Goal: Task Accomplishment & Management: Manage account settings

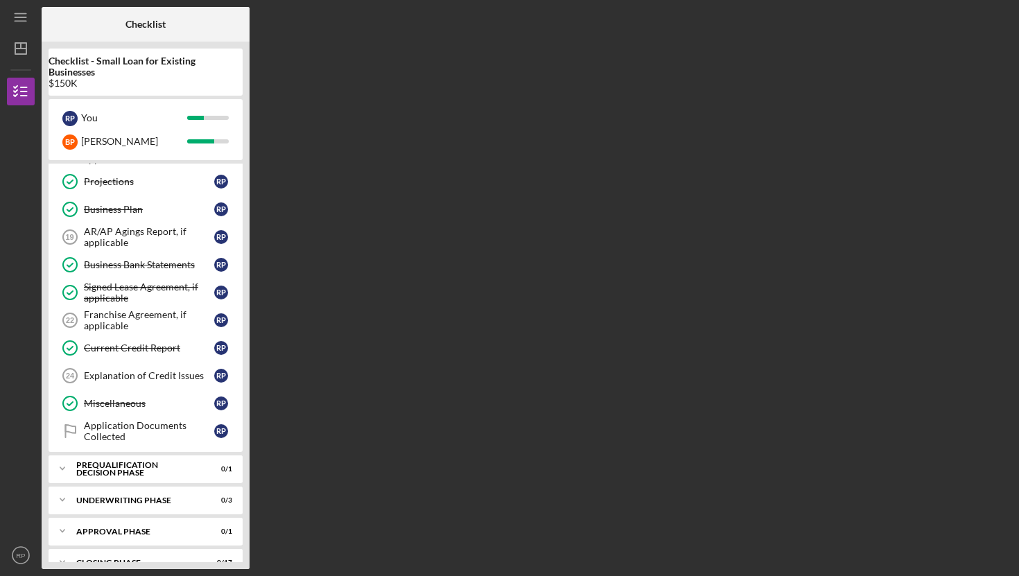
scroll to position [520, 0]
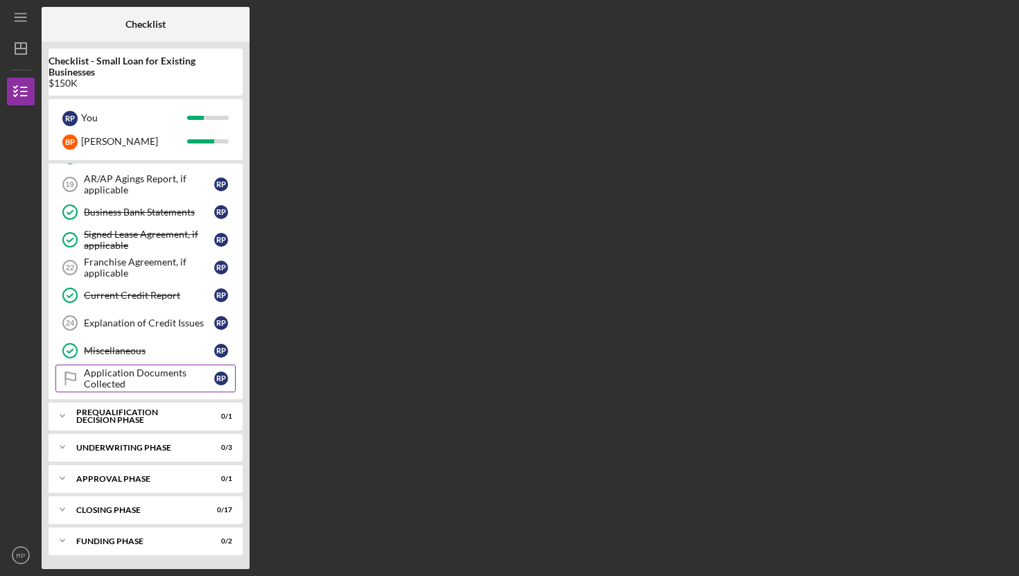
click at [113, 380] on div "Application Documents Collected" at bounding box center [149, 378] width 130 height 22
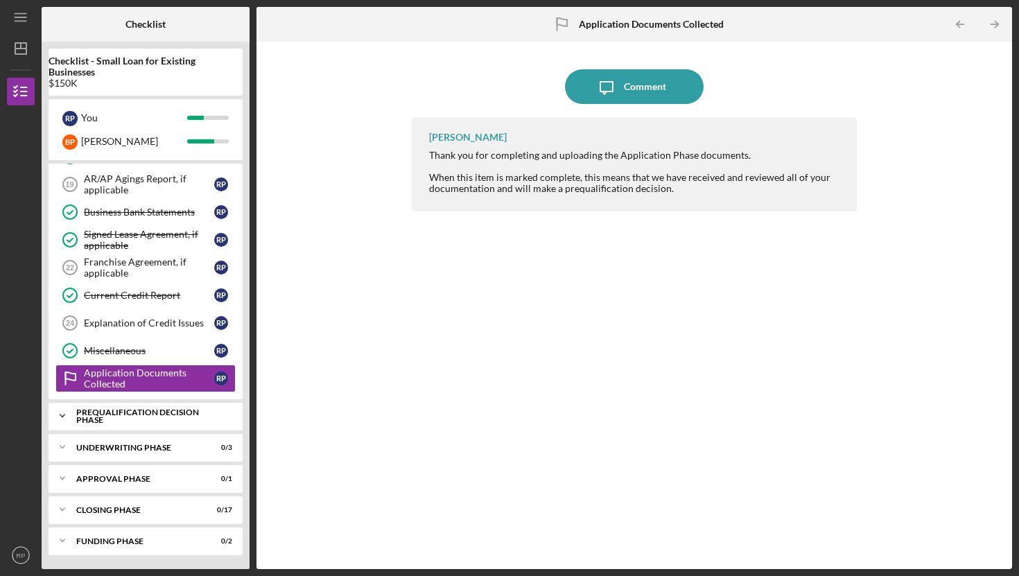
click at [106, 420] on div "Icon/Expander Prequalification Decision Phase 0 / 1" at bounding box center [146, 416] width 194 height 28
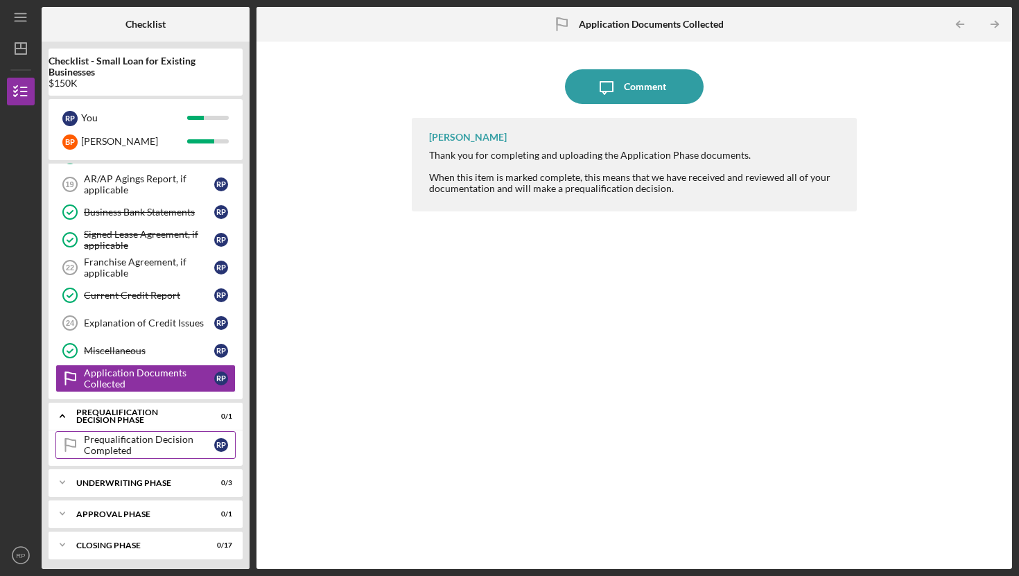
click at [118, 444] on div "Prequalification Decision Completed" at bounding box center [149, 445] width 130 height 22
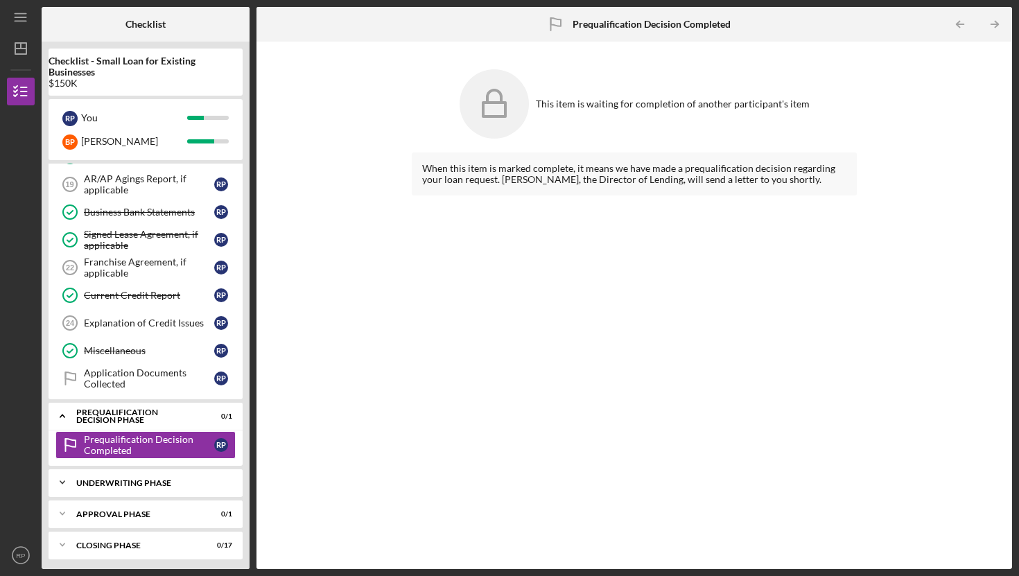
click at [91, 481] on div "Underwriting Phase" at bounding box center [150, 483] width 149 height 8
click at [109, 505] on link "Underwriter Contact Underwriter Contact R P" at bounding box center [145, 512] width 180 height 28
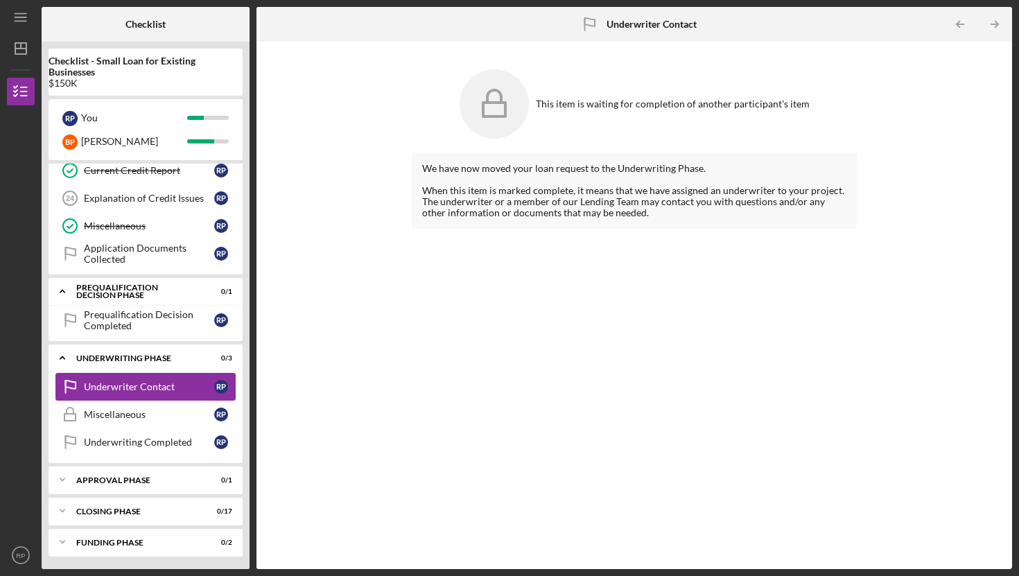
scroll to position [647, 0]
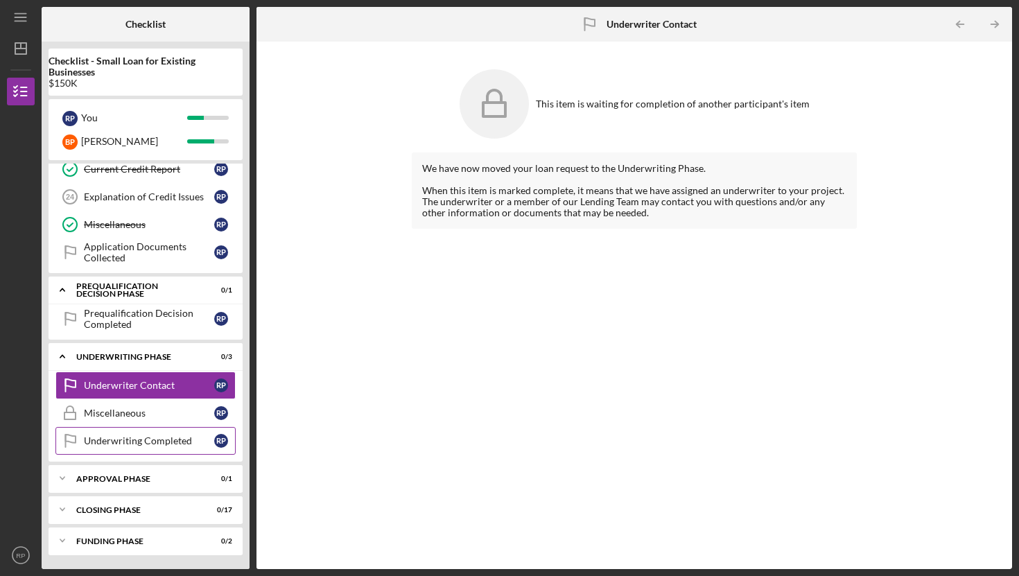
click at [122, 437] on div "Underwriting Completed" at bounding box center [149, 440] width 130 height 11
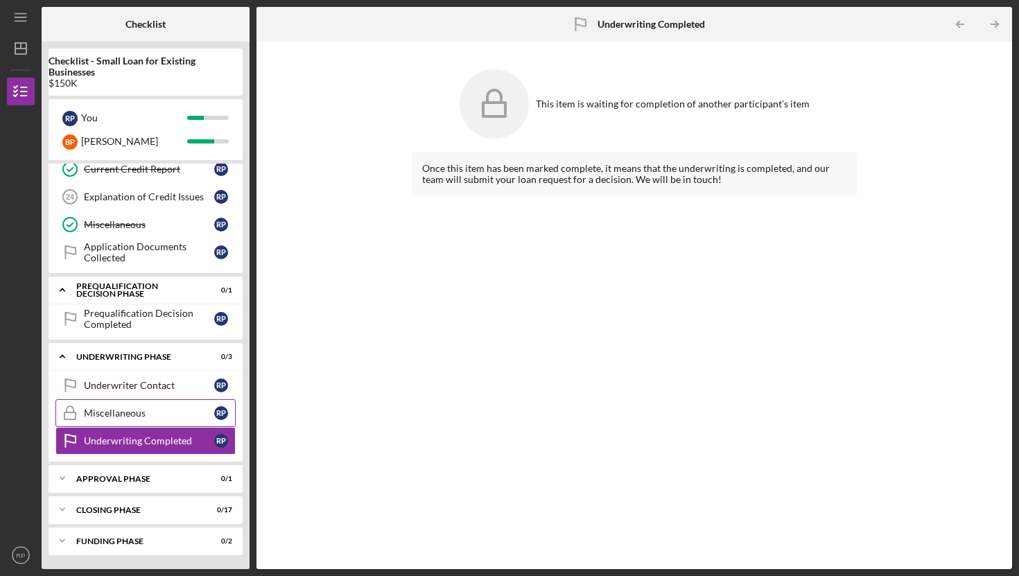
click at [150, 410] on div "Miscellaneous" at bounding box center [149, 412] width 130 height 11
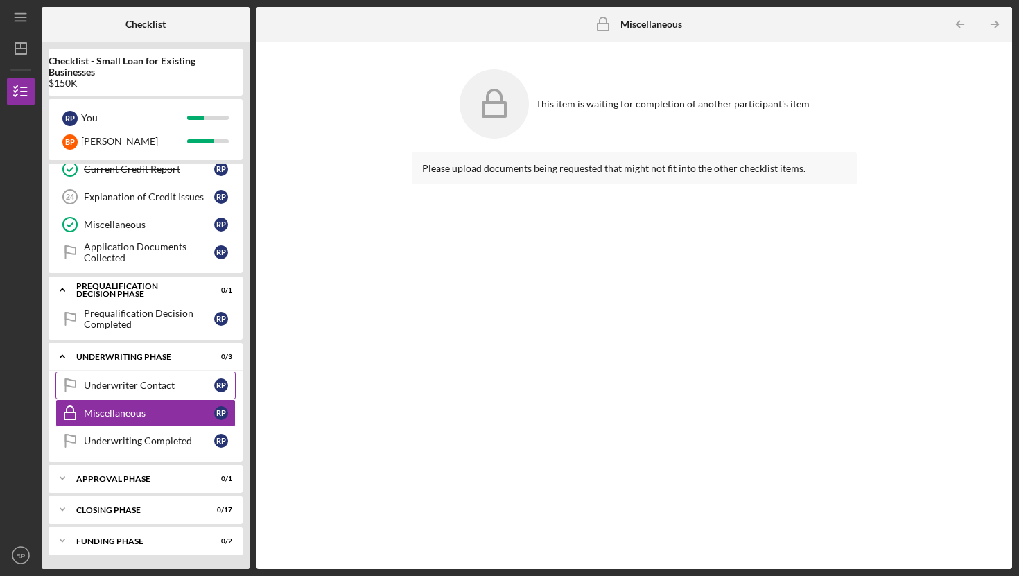
click at [109, 389] on div "Underwriter Contact" at bounding box center [149, 385] width 130 height 11
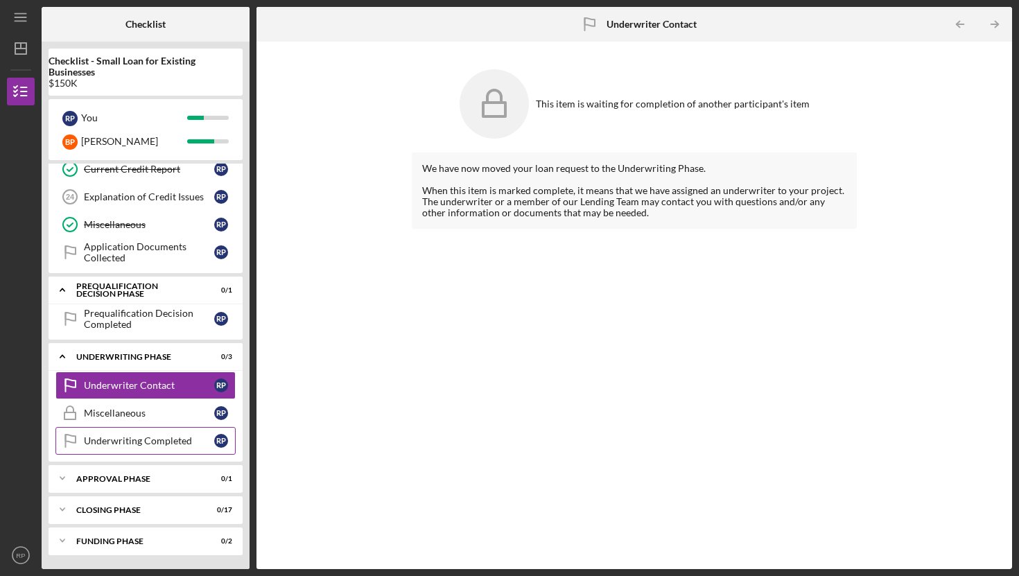
click at [116, 438] on div "Underwriting Completed" at bounding box center [149, 440] width 130 height 11
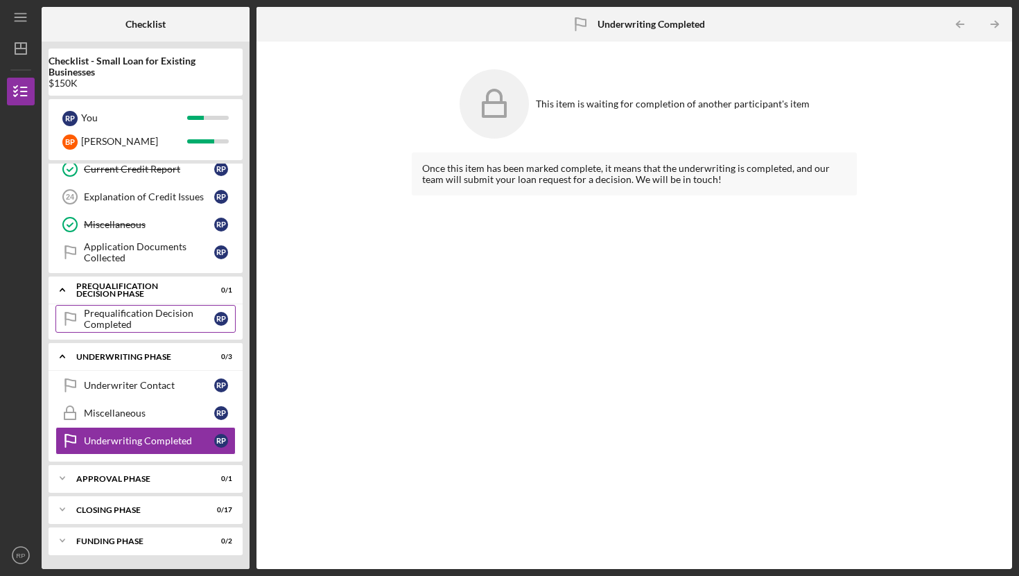
click at [179, 322] on div "Prequalification Decision Completed" at bounding box center [149, 319] width 130 height 22
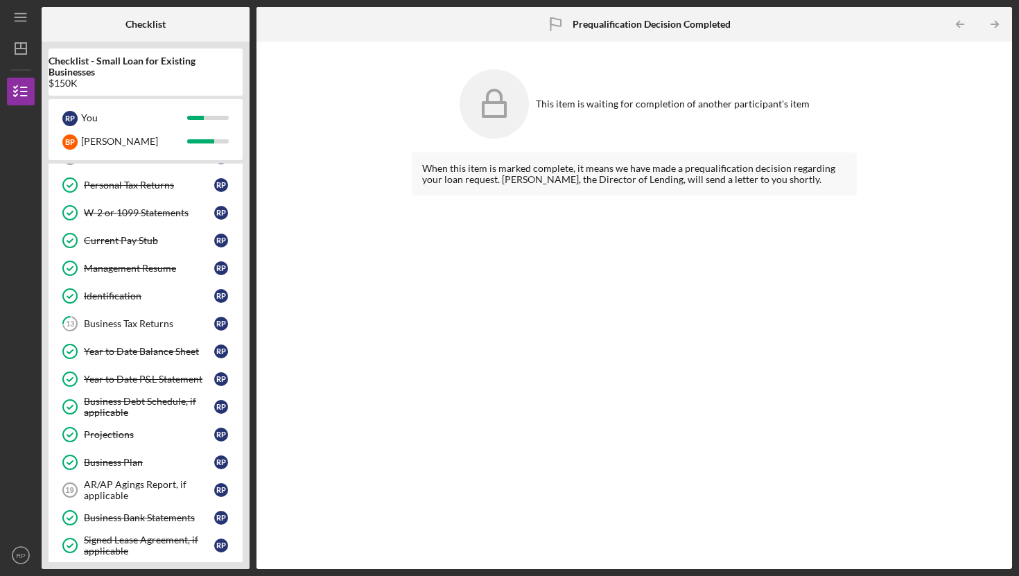
scroll to position [234, 0]
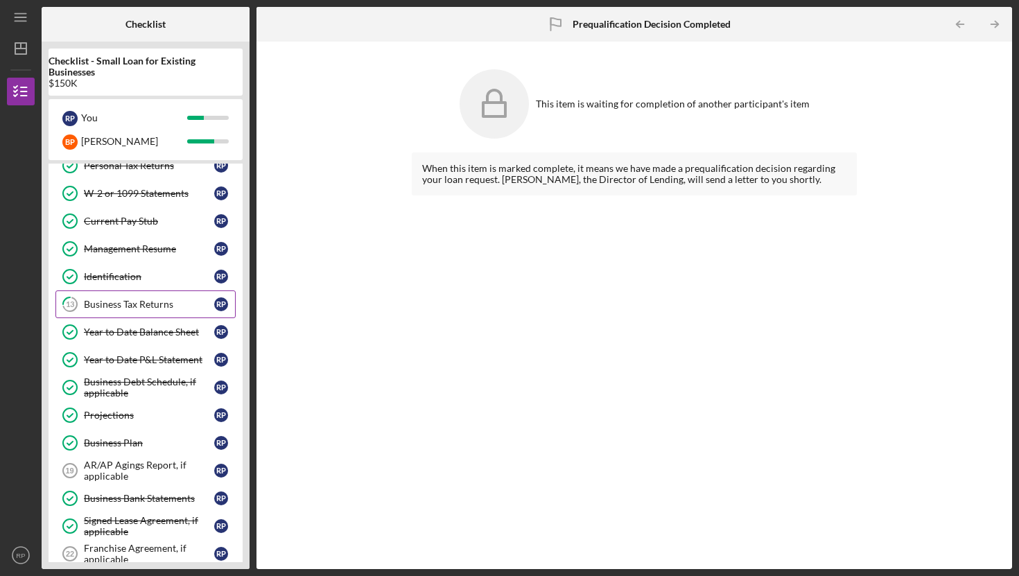
click at [108, 306] on div "Business Tax Returns" at bounding box center [149, 304] width 130 height 11
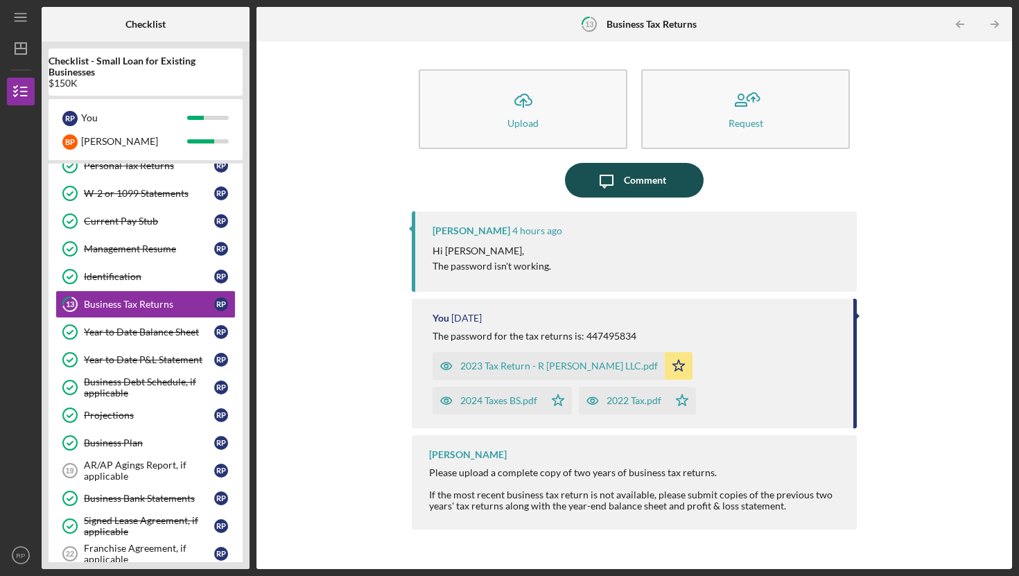
click at [621, 184] on icon "Icon/Message" at bounding box center [606, 180] width 35 height 35
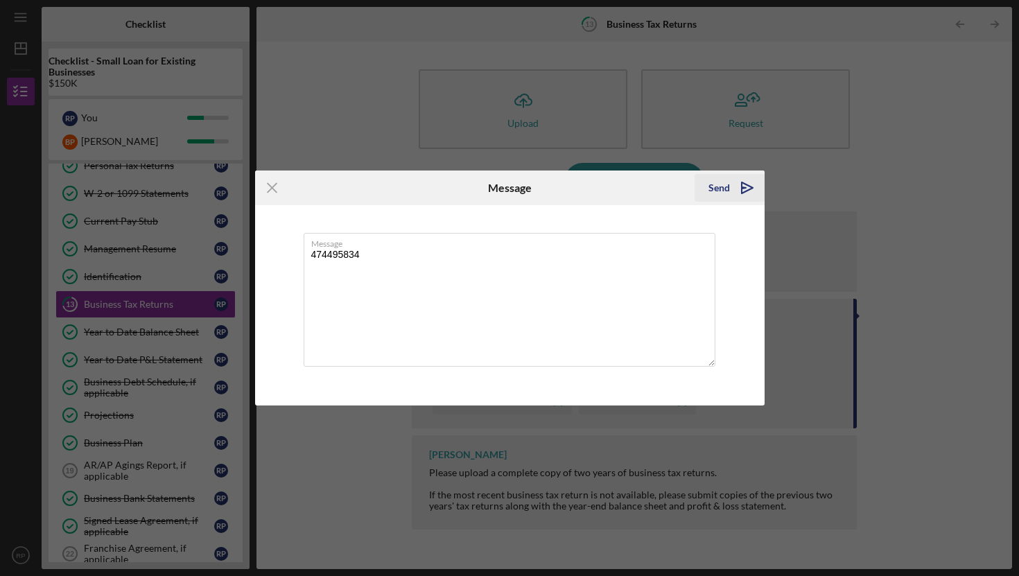
type textarea "474495834"
click at [725, 189] on div "Send" at bounding box center [718, 188] width 21 height 28
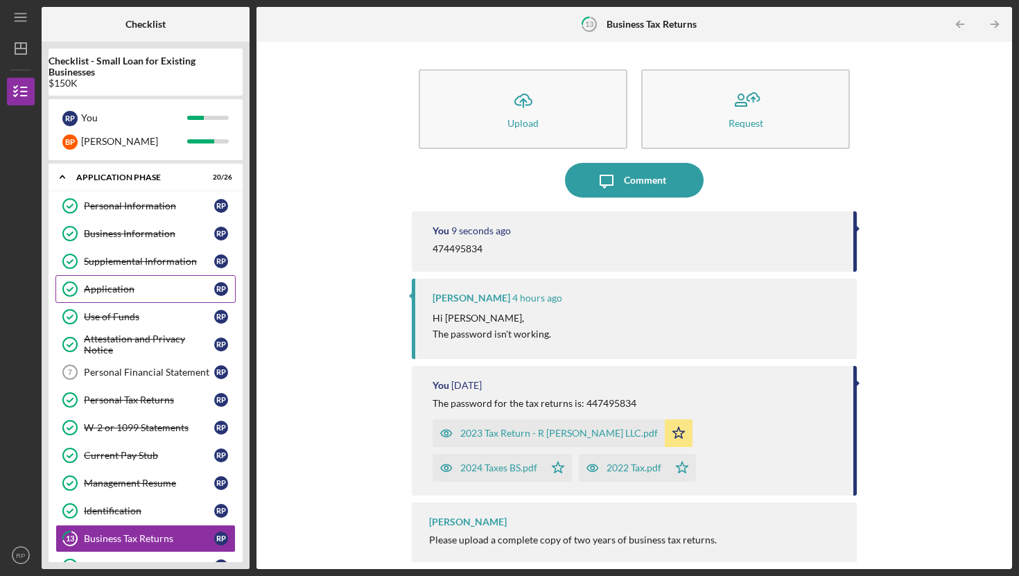
click at [114, 290] on div "Application" at bounding box center [149, 288] width 130 height 11
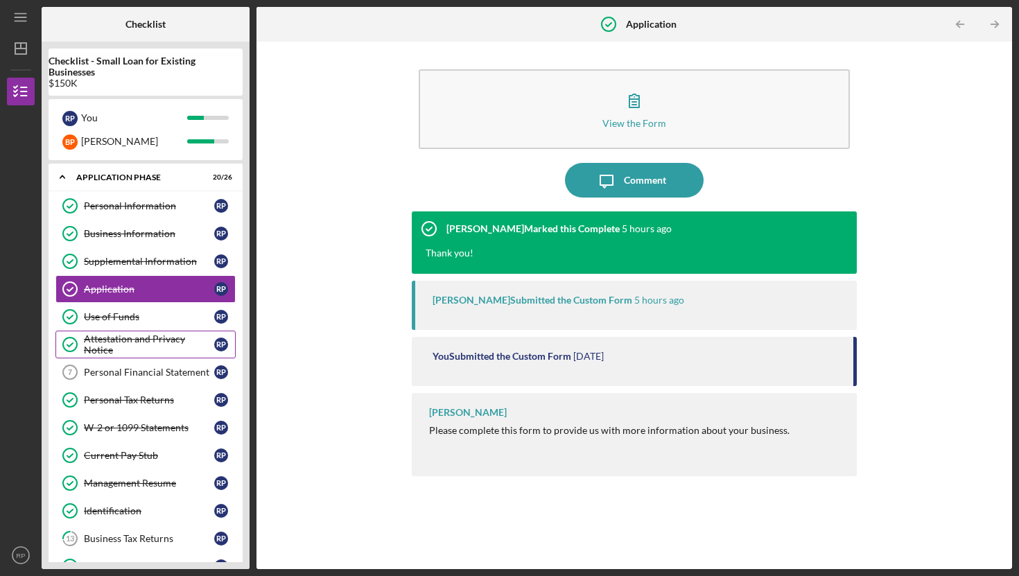
click at [143, 337] on link "Attestation and Privacy Notice Attestation and Privacy Notice R P" at bounding box center [145, 345] width 180 height 28
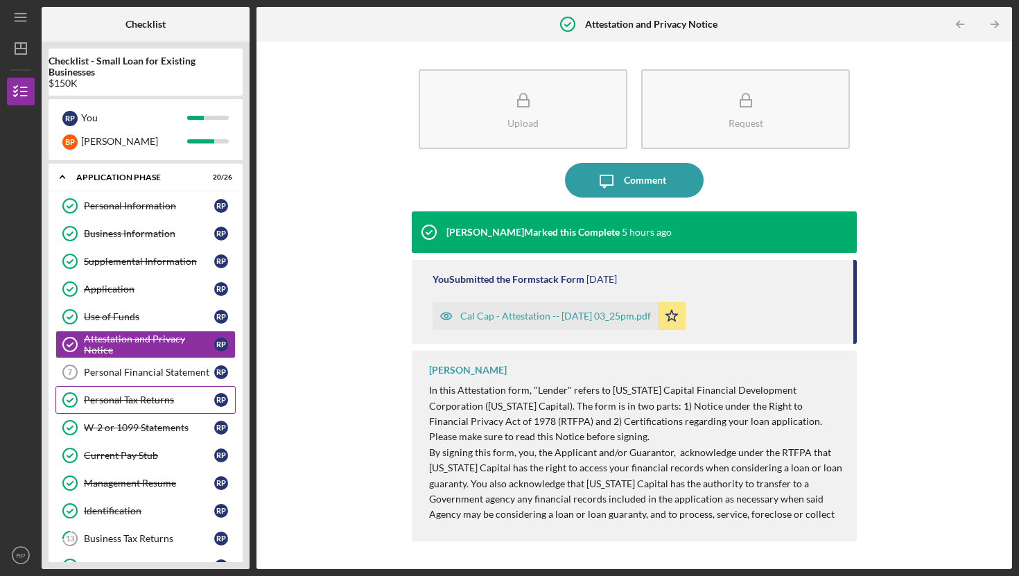
click at [142, 394] on link "Personal Tax Returns Personal Tax Returns R P" at bounding box center [145, 400] width 180 height 28
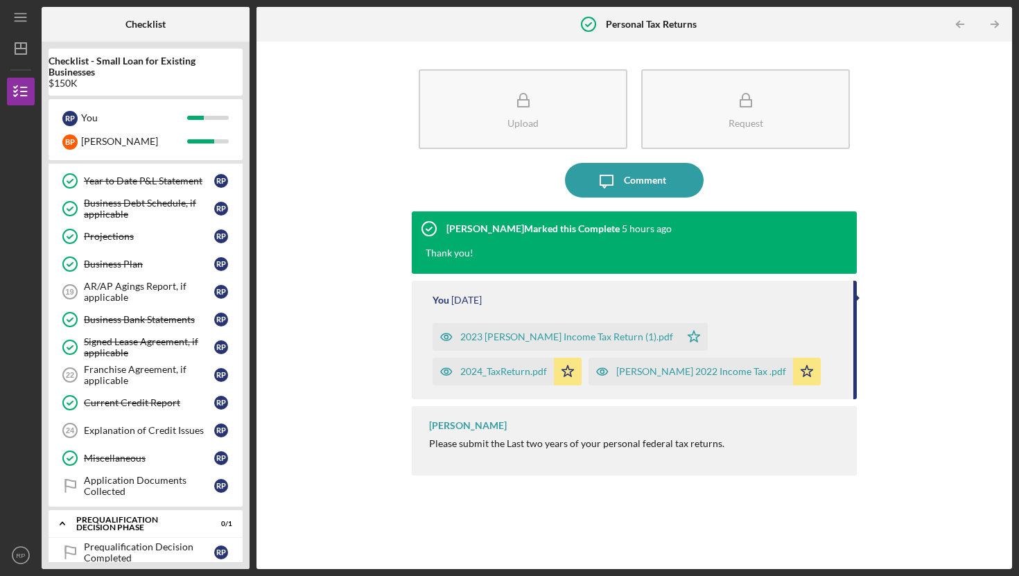
scroll to position [412, 0]
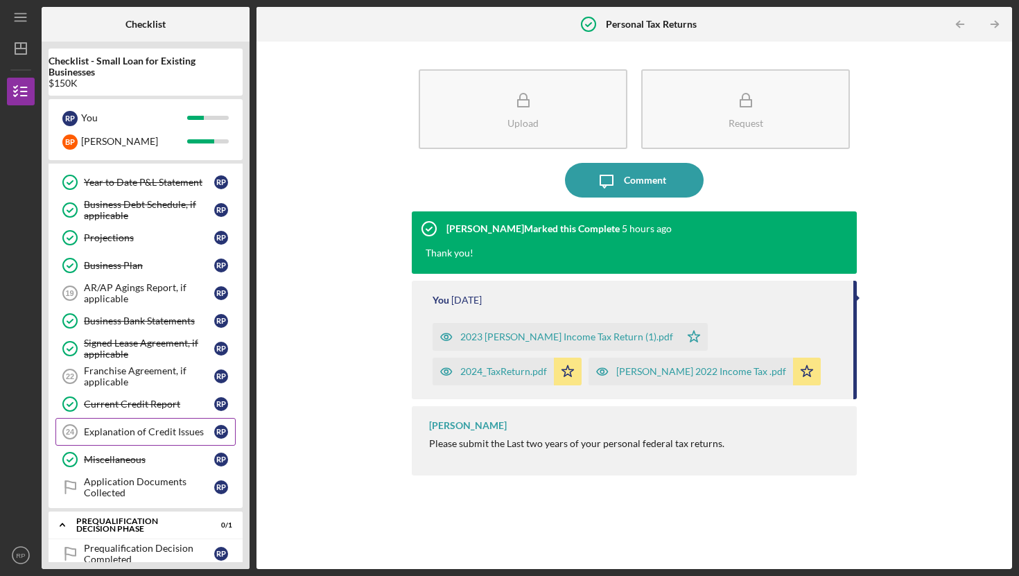
click at [122, 436] on div "Explanation of Credit Issues" at bounding box center [149, 431] width 130 height 11
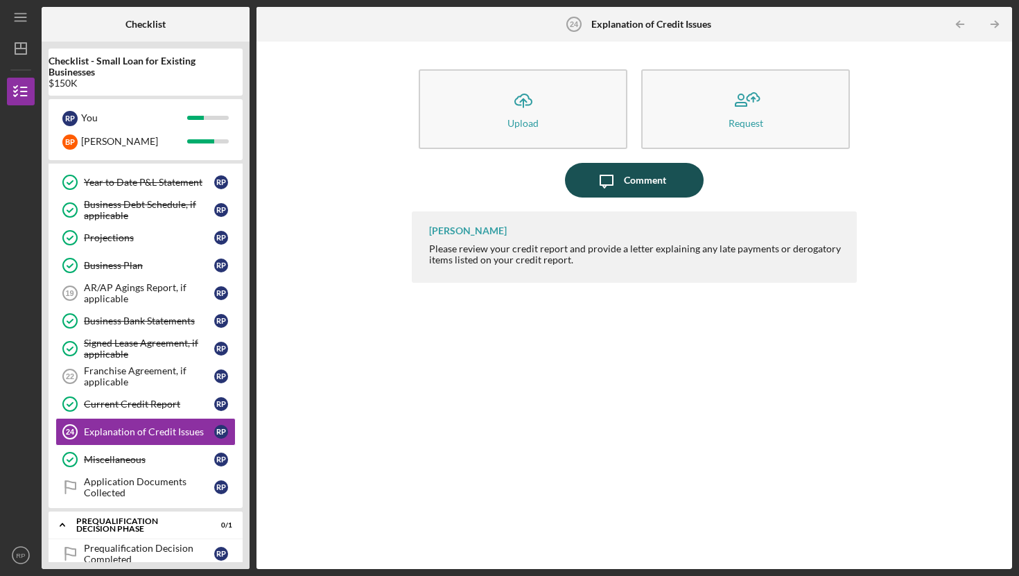
click at [629, 183] on div "Comment" at bounding box center [645, 180] width 42 height 35
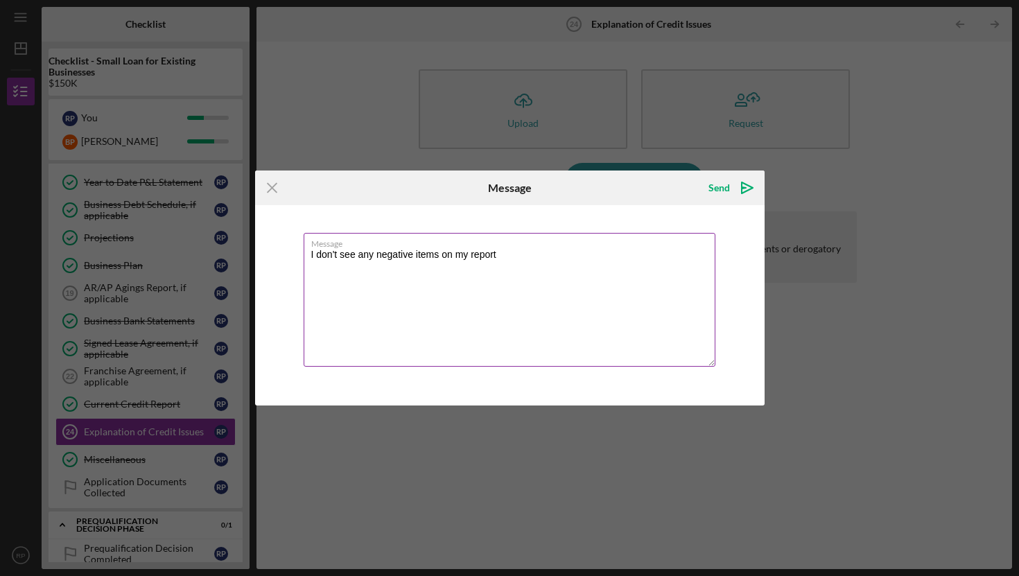
click at [358, 251] on textarea "I don't see any negative items on my report" at bounding box center [510, 300] width 412 height 134
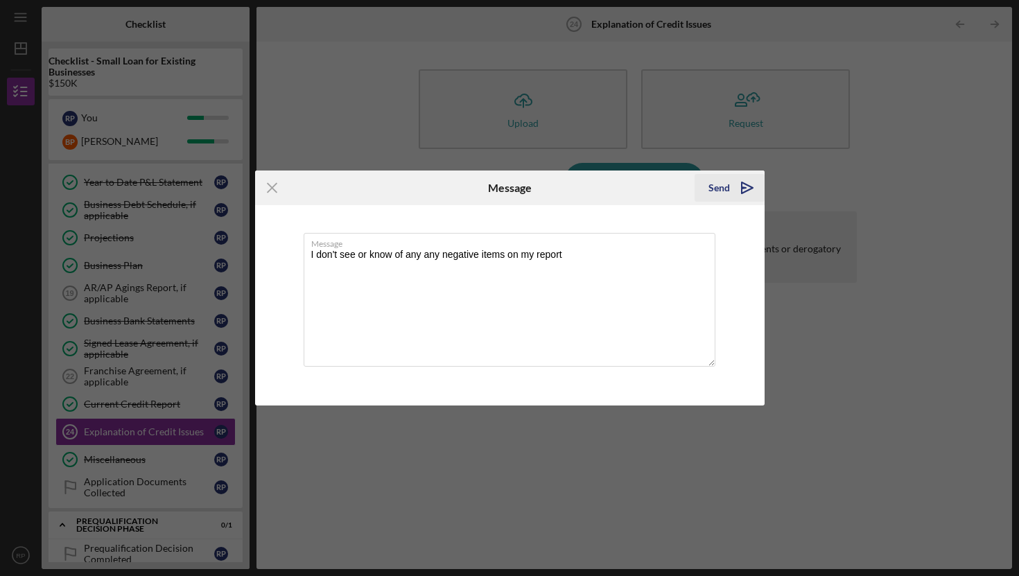
type textarea "I don't see or know of any any negative items on my report"
click at [715, 191] on div "Send" at bounding box center [718, 188] width 21 height 28
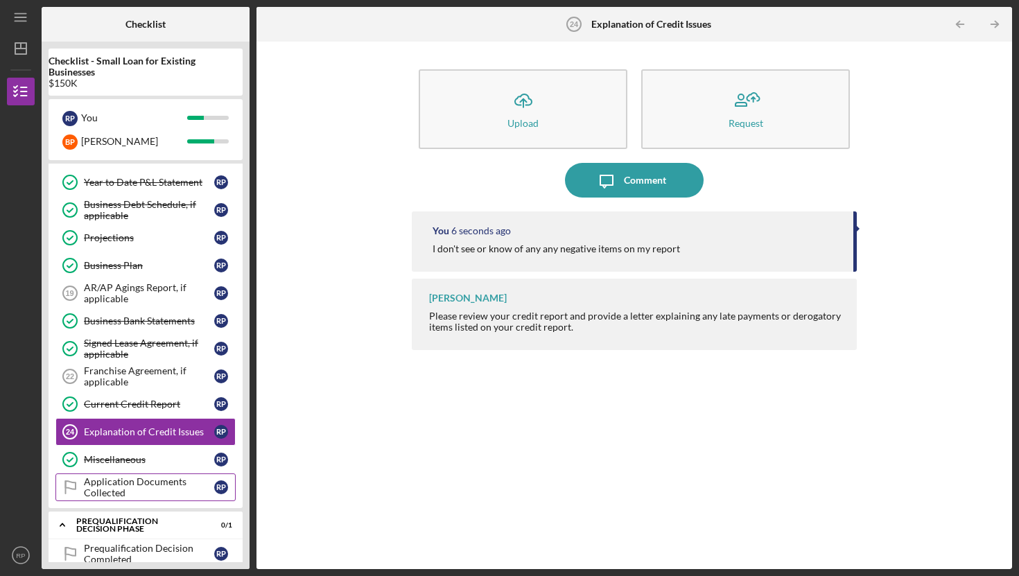
click at [128, 473] on link "Application Documents Collected Application Documents Collected R P" at bounding box center [145, 487] width 180 height 28
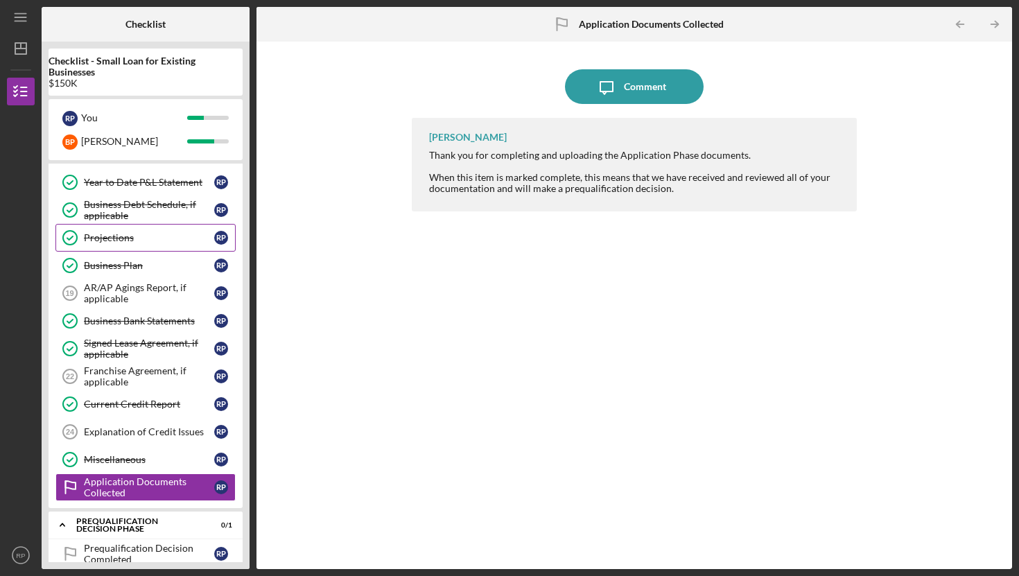
click at [108, 242] on div "Projections" at bounding box center [149, 237] width 130 height 11
